Goal: Task Accomplishment & Management: Use online tool/utility

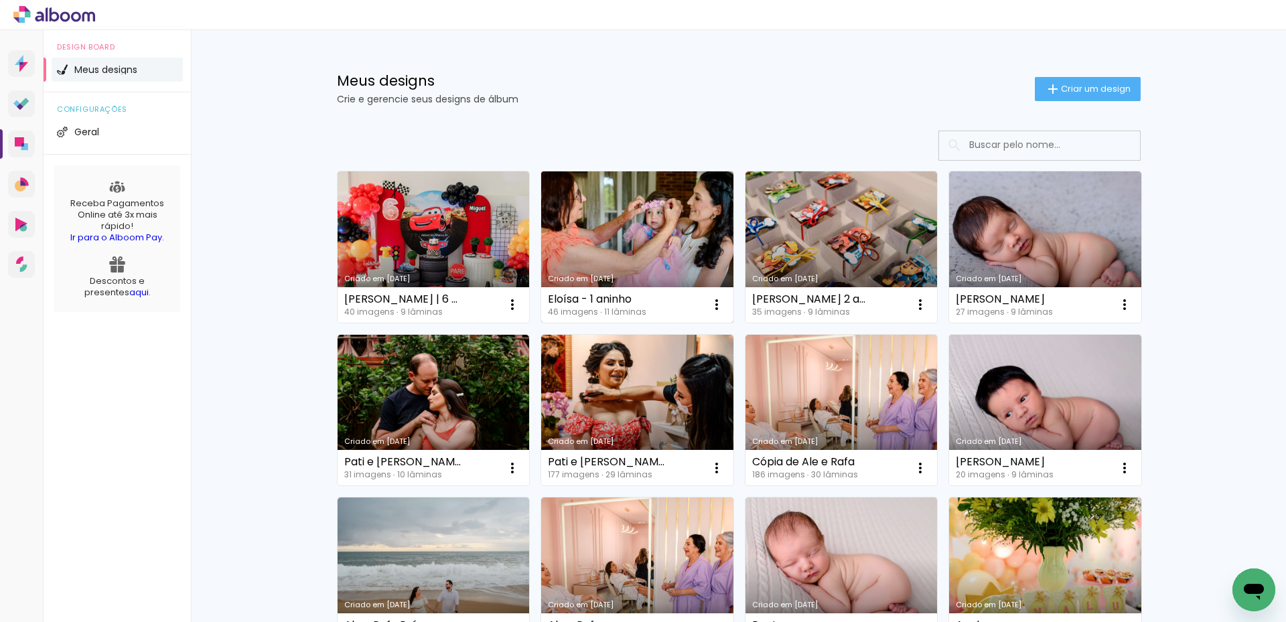
click at [613, 240] on link "Criado em [DATE]" at bounding box center [637, 246] width 192 height 151
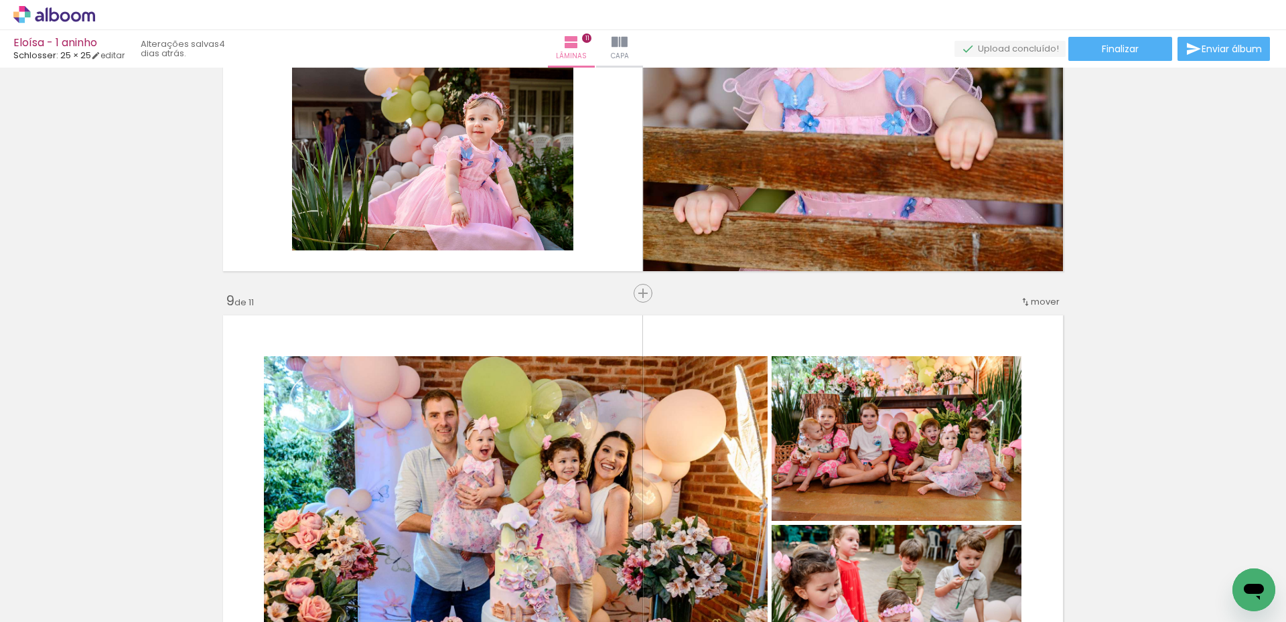
scroll to position [3281, 0]
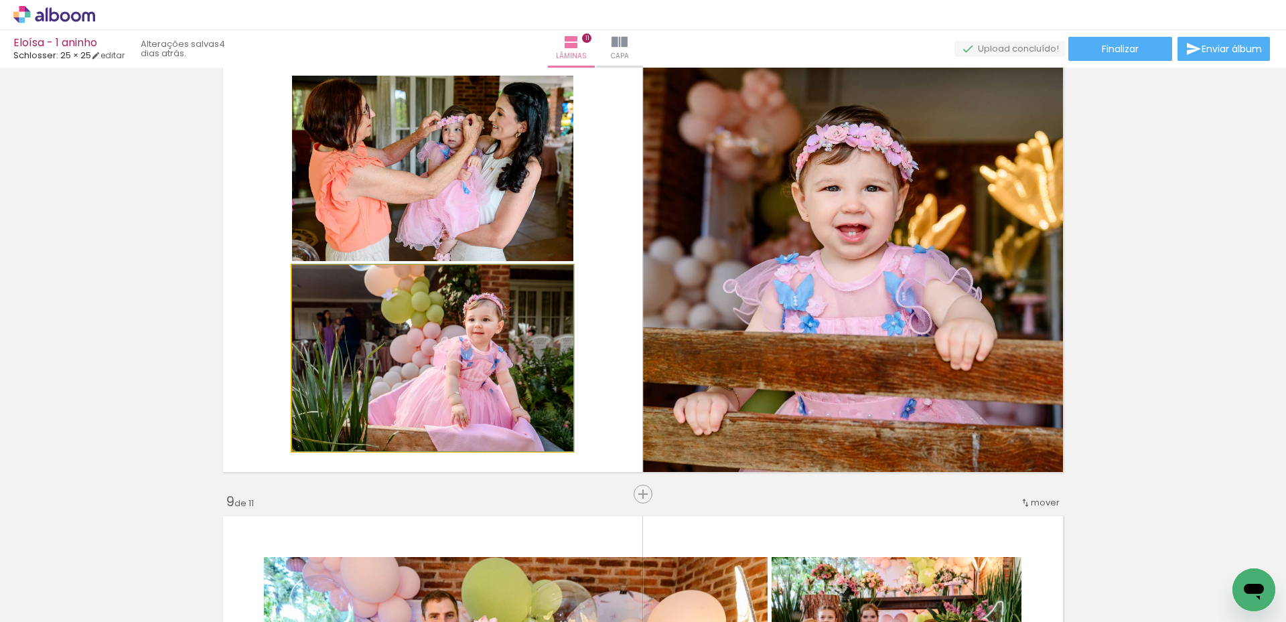
click at [488, 347] on quentale-photo at bounding box center [432, 358] width 281 height 186
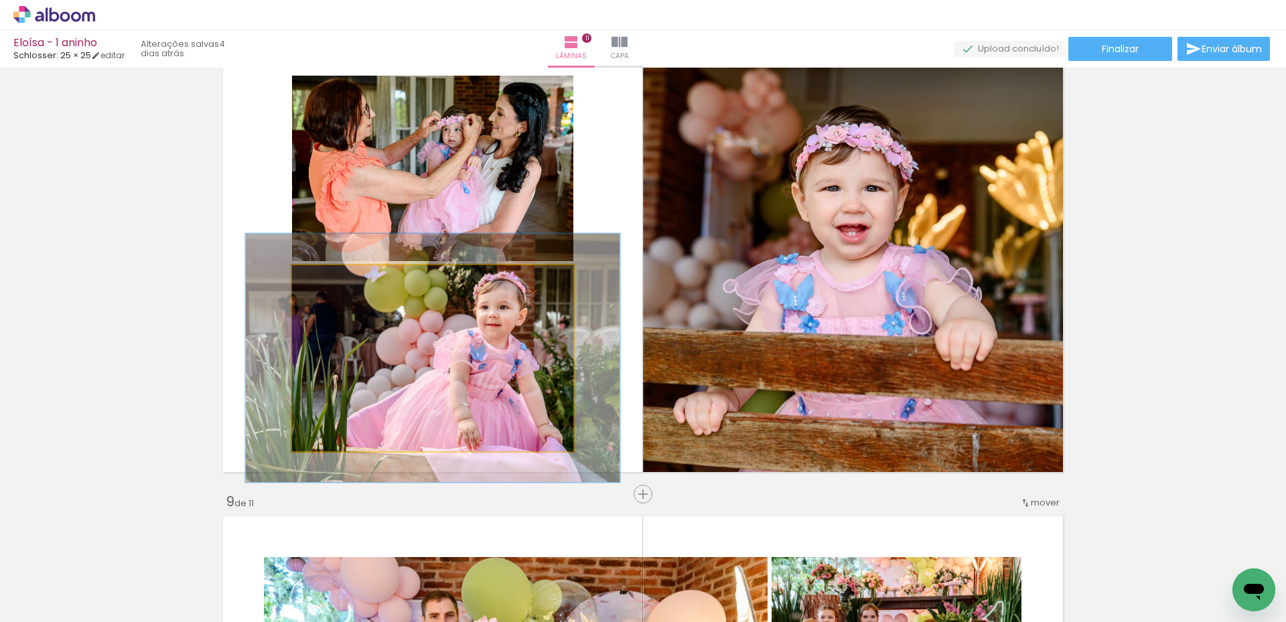
drag, startPoint x: 321, startPoint y: 282, endPoint x: 336, endPoint y: 282, distance: 15.4
type paper-slider "133"
click at [336, 282] on div at bounding box center [339, 279] width 12 height 12
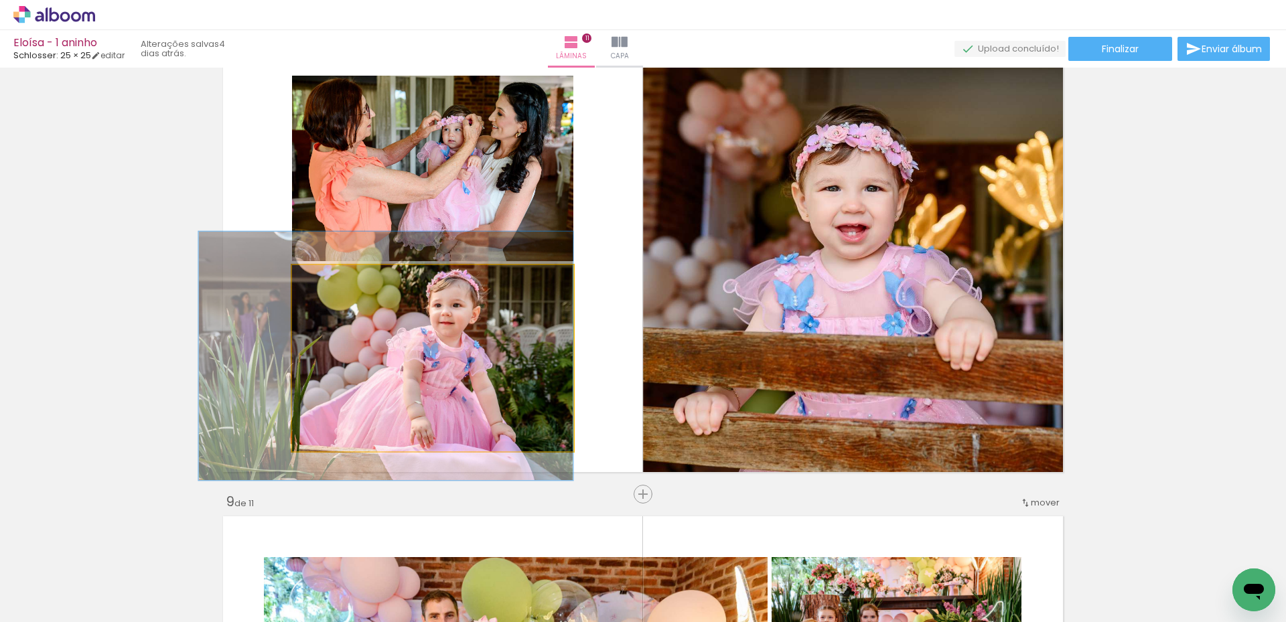
drag, startPoint x: 467, startPoint y: 368, endPoint x: 414, endPoint y: 366, distance: 52.3
drag, startPoint x: 495, startPoint y: 352, endPoint x: 487, endPoint y: 352, distance: 7.4
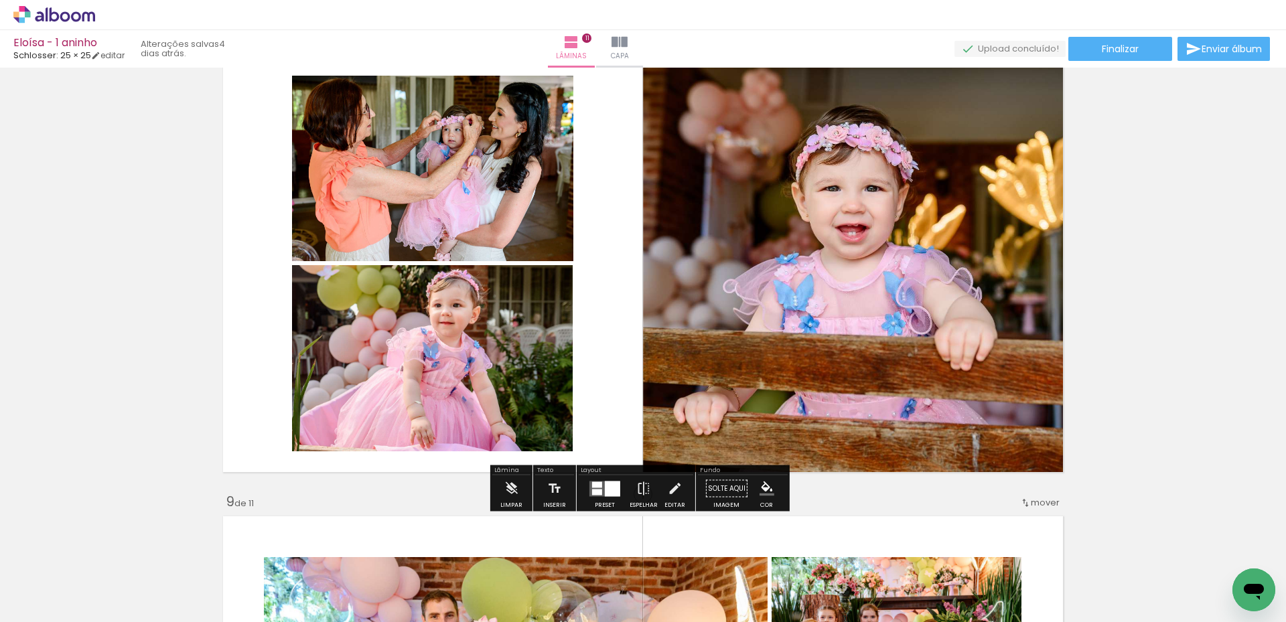
click at [610, 263] on quentale-layouter at bounding box center [643, 263] width 850 height 427
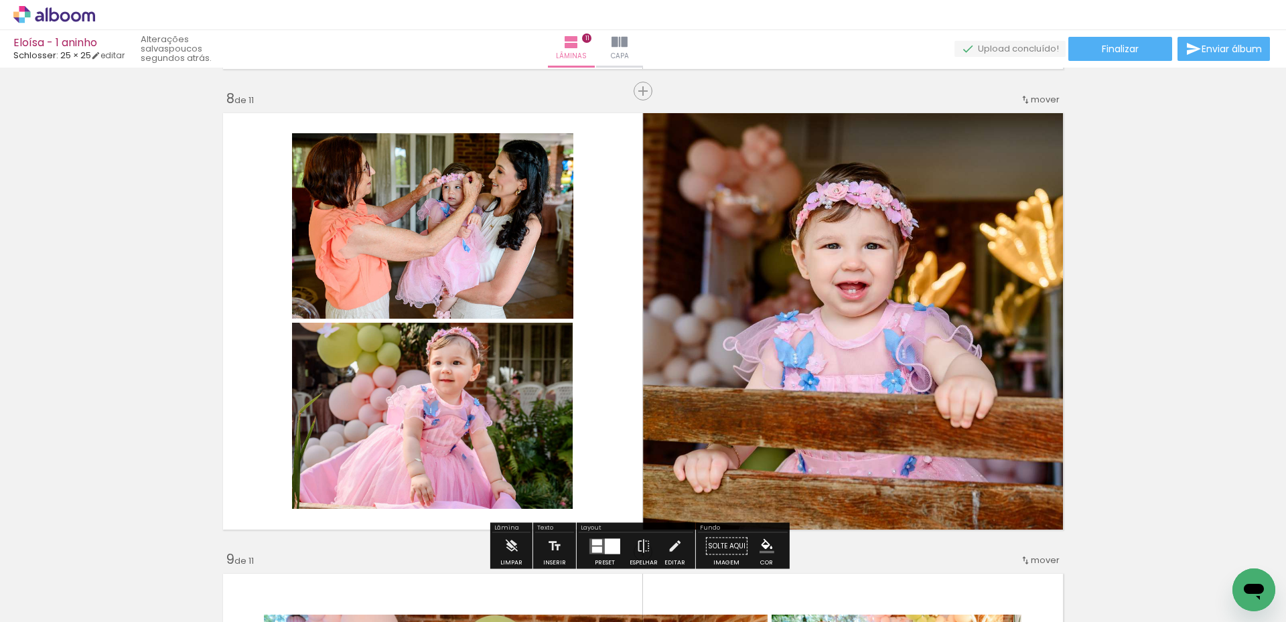
click at [459, 402] on quentale-photo at bounding box center [432, 416] width 281 height 186
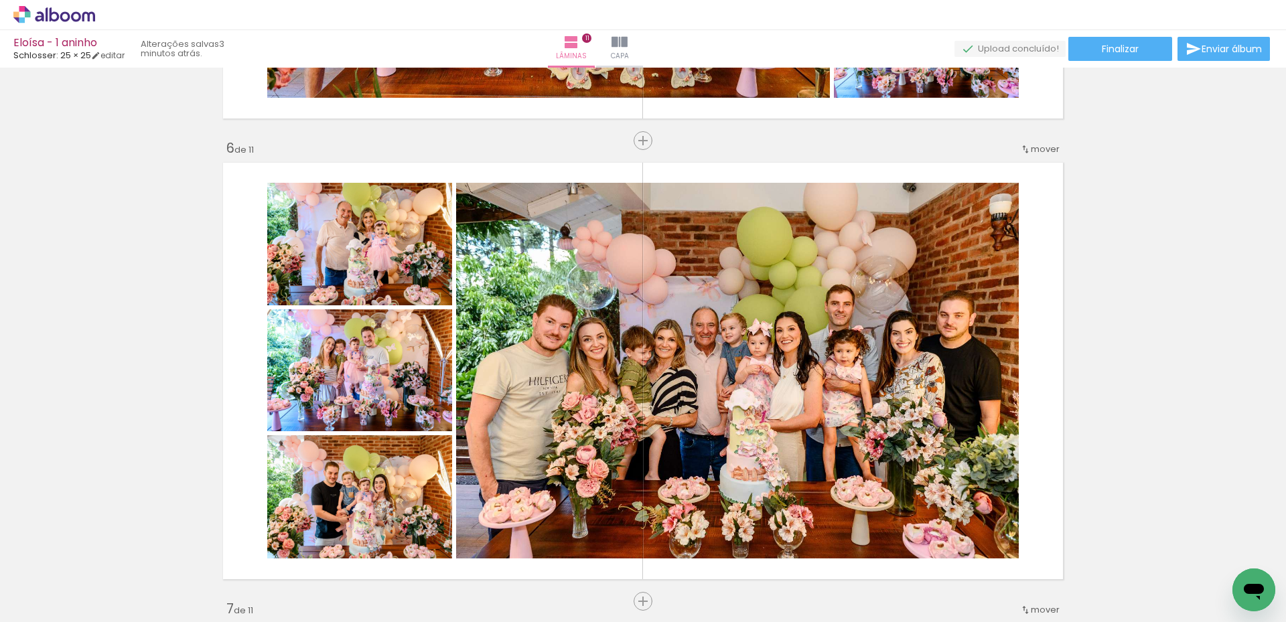
scroll to position [2614, 0]
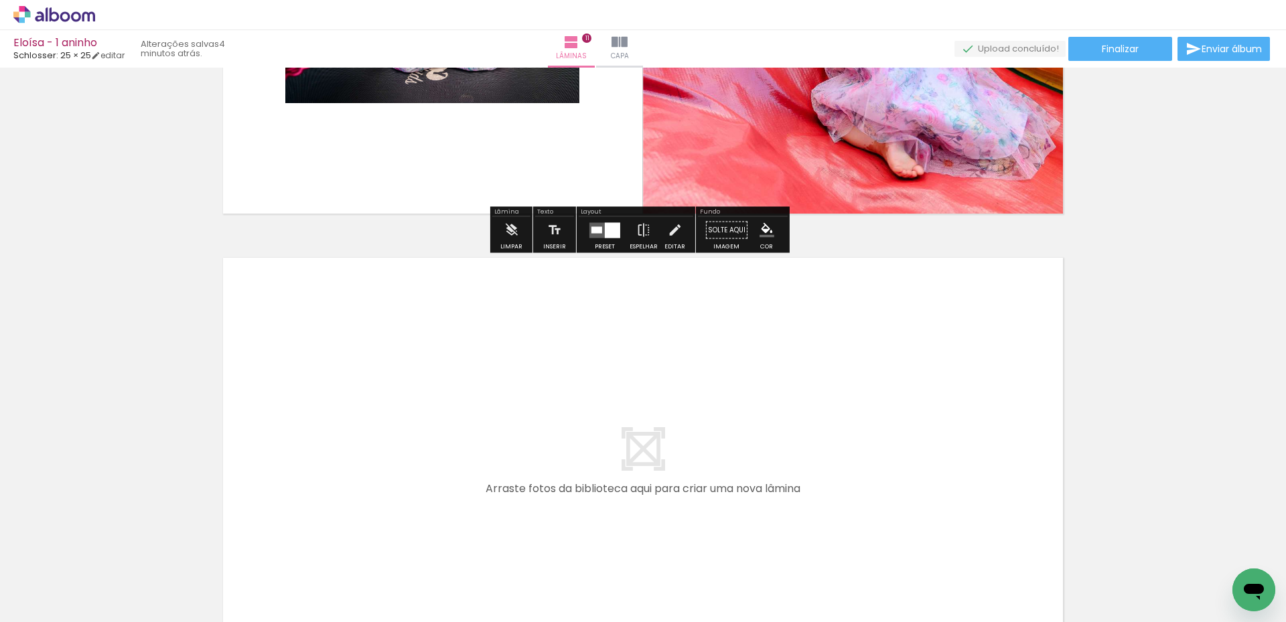
scroll to position [5018, 0]
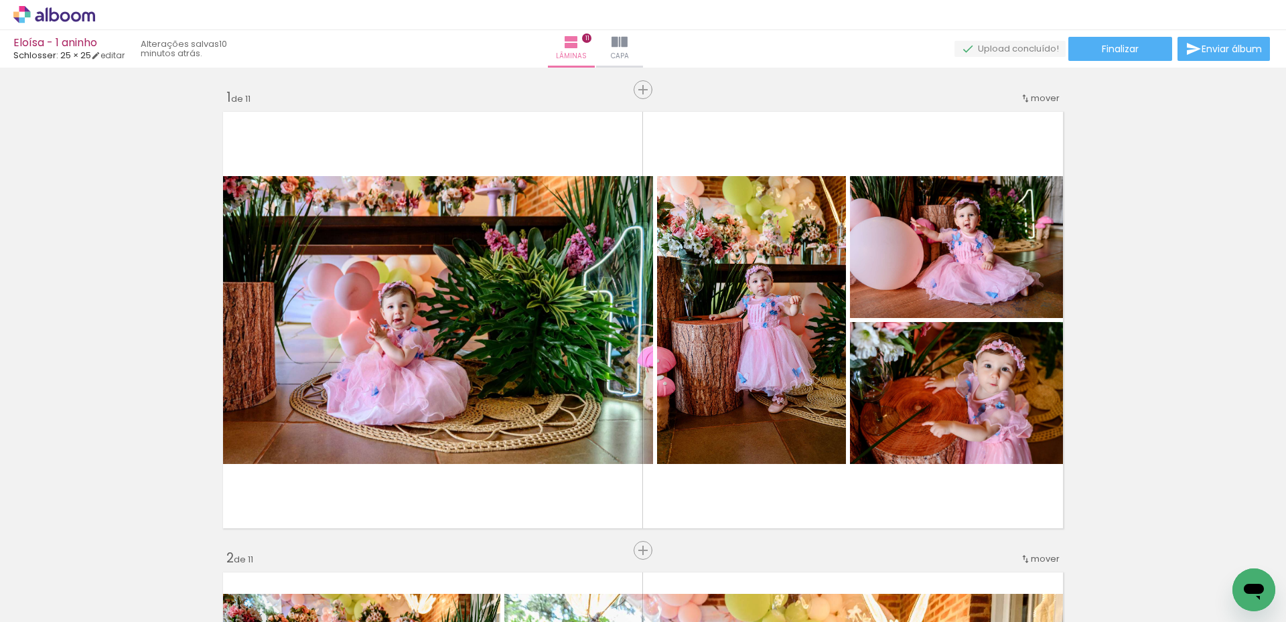
scroll to position [5018, 0]
